Goal: Information Seeking & Learning: Learn about a topic

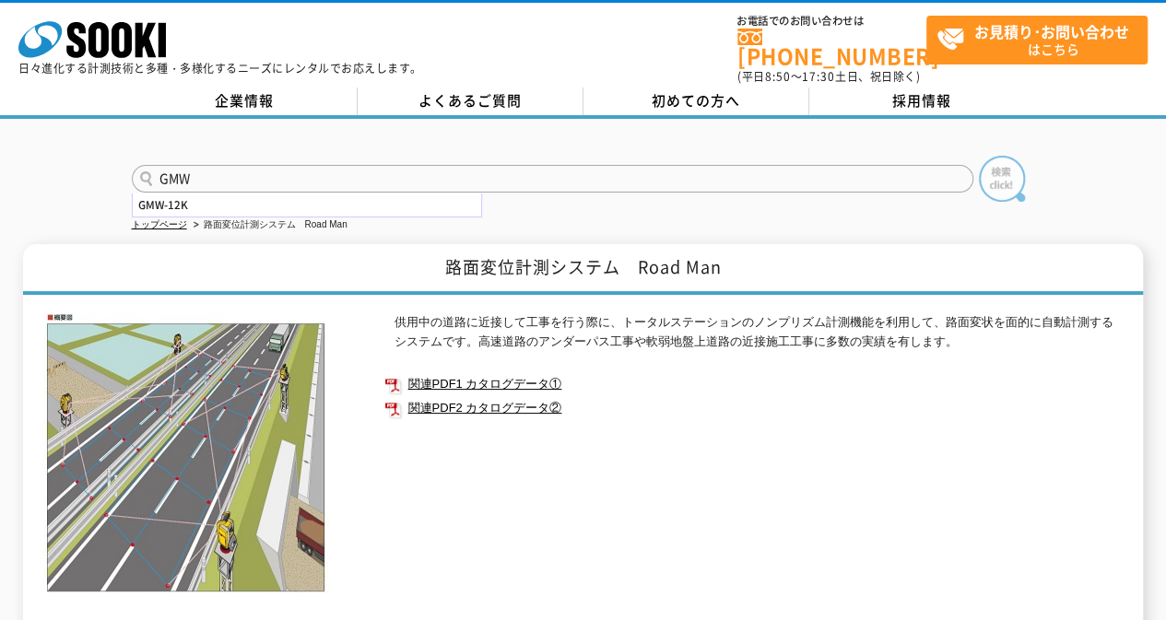
type input "GMW"
click at [1000, 170] on img at bounding box center [1002, 179] width 46 height 46
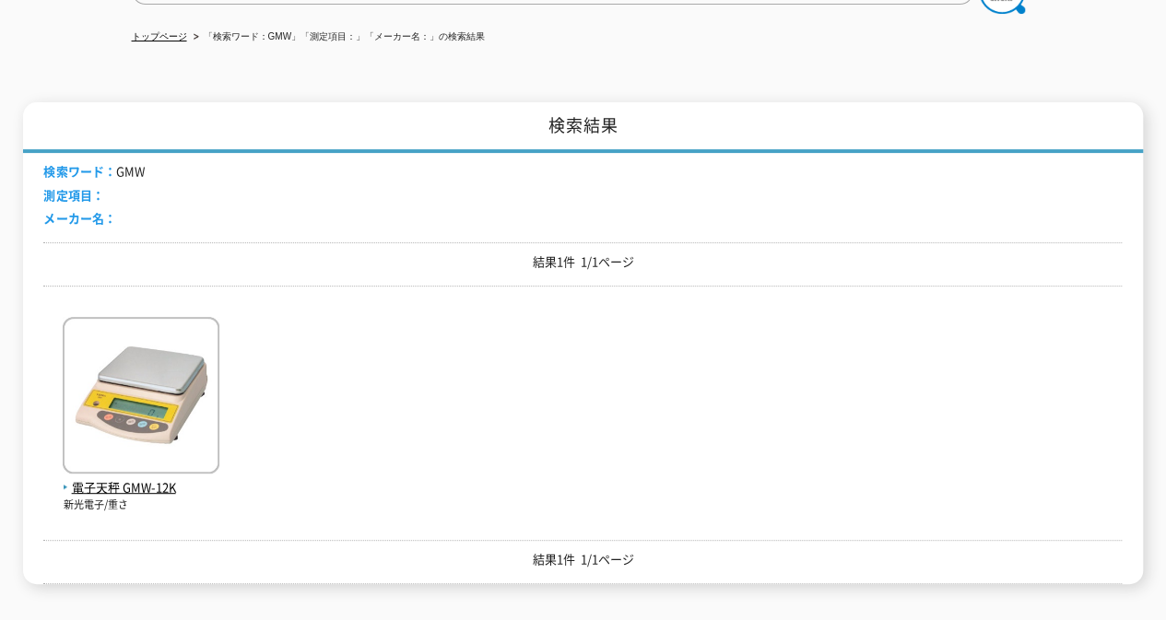
scroll to position [194, 0]
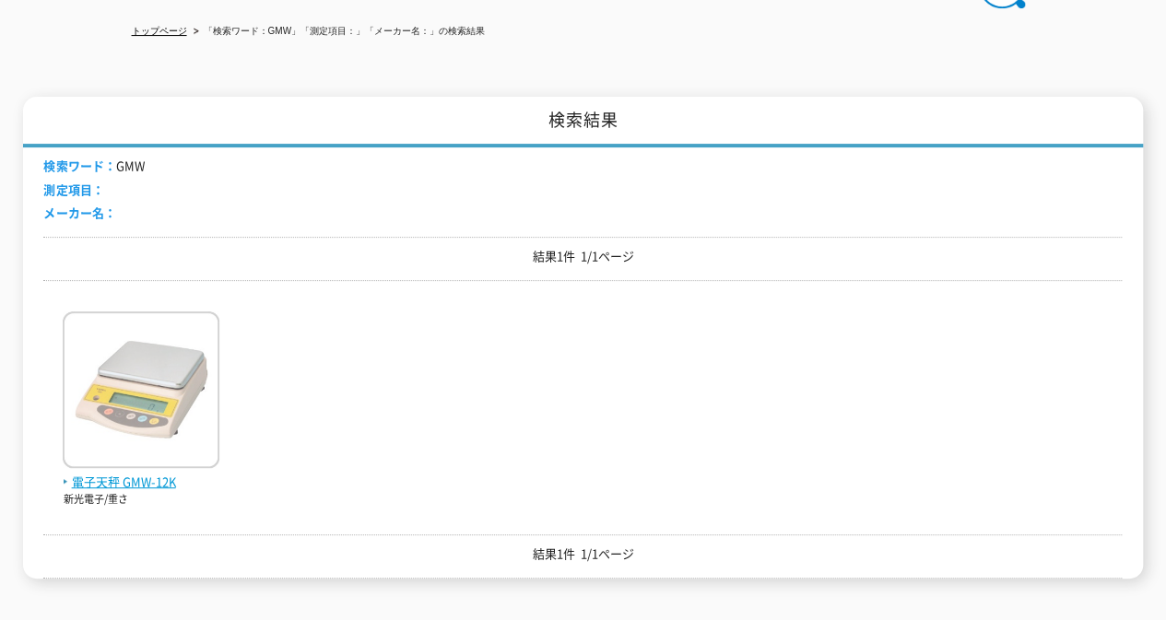
click at [143, 473] on span "電子天秤 GMW-12K" at bounding box center [141, 482] width 157 height 19
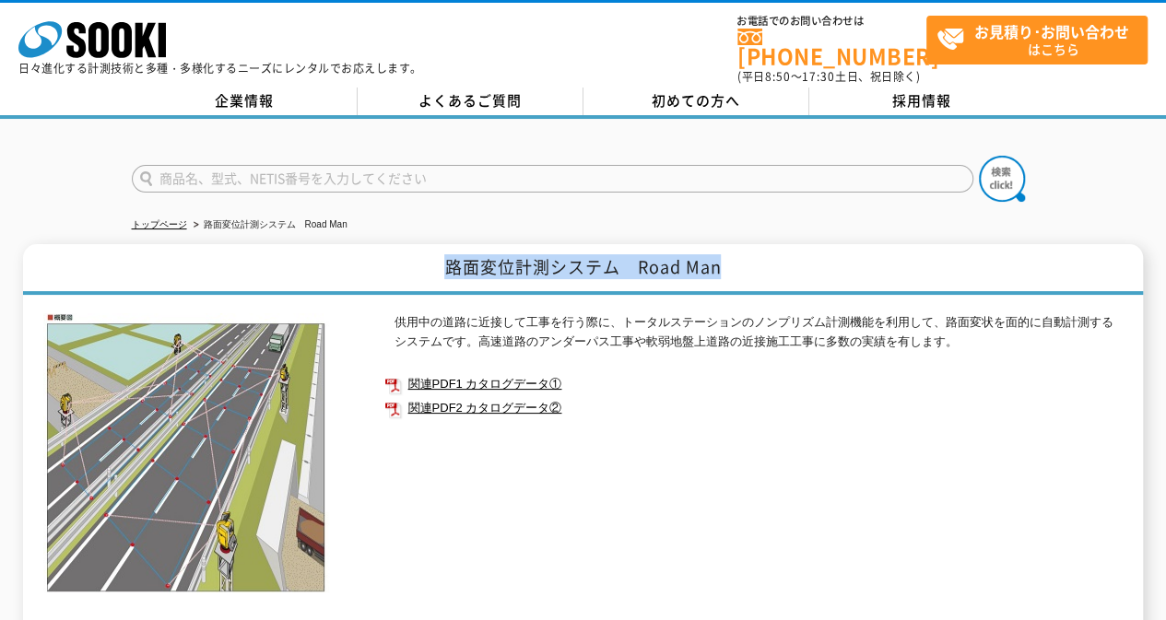
drag, startPoint x: 727, startPoint y: 258, endPoint x: 446, endPoint y: 253, distance: 280.3
click at [446, 253] on h1 "路面変位計測システム　Road Man" at bounding box center [582, 269] width 1119 height 51
copy h1 "路面変位計測システム　Road Man"
